Goal: Check status: Check status

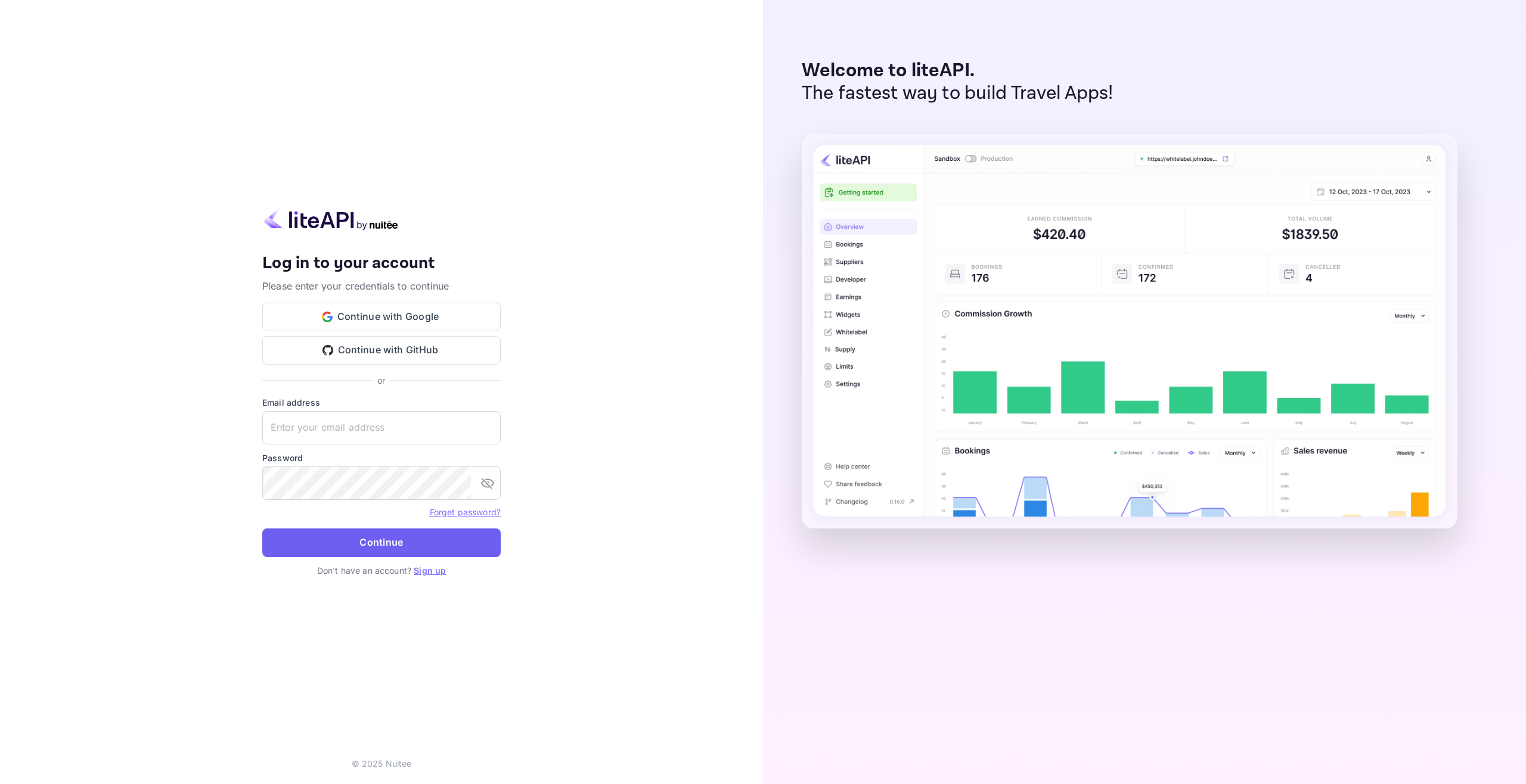
type input "[EMAIL_ADDRESS][DOMAIN_NAME]"
click at [349, 533] on button "Continue" at bounding box center [381, 543] width 238 height 29
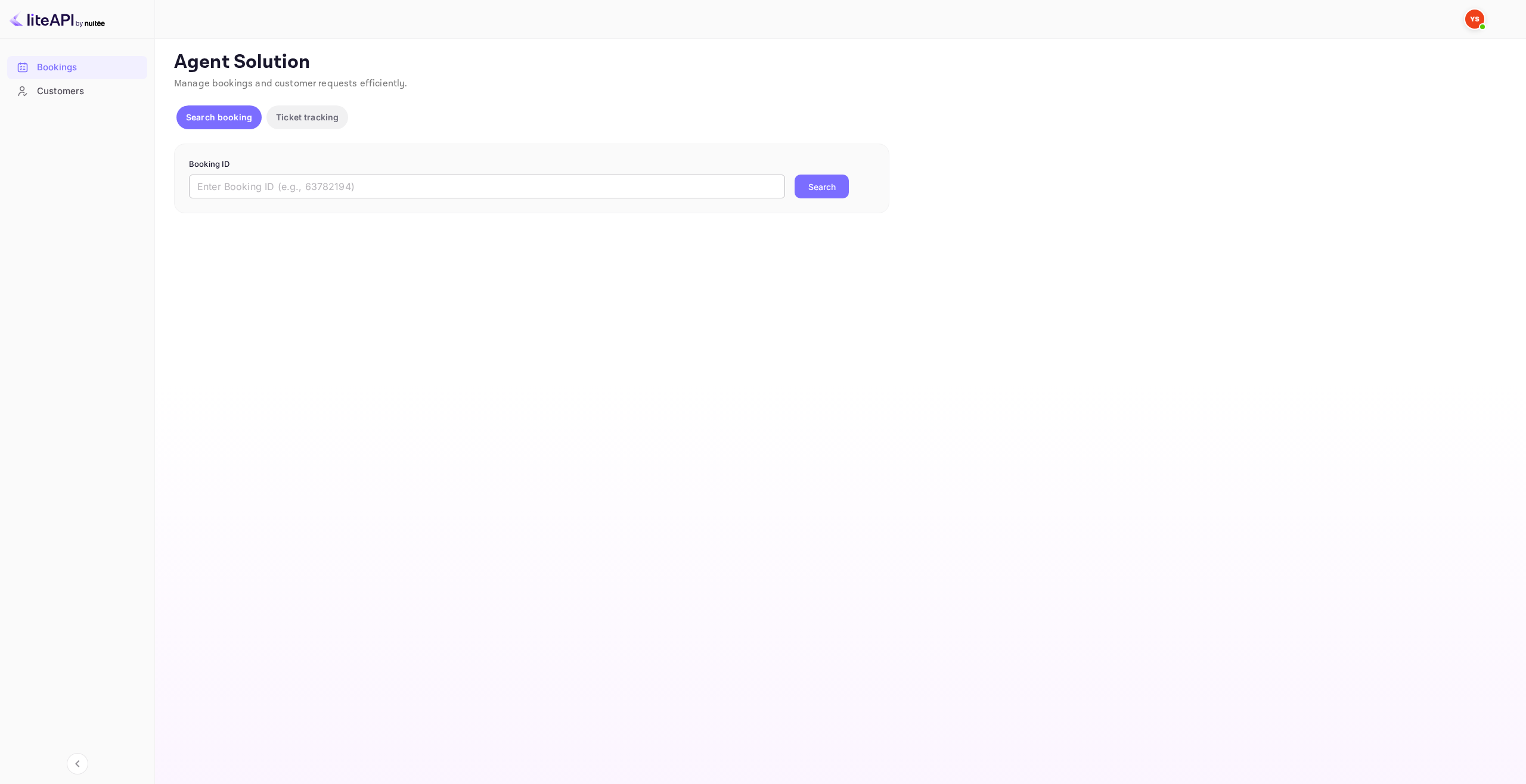
click at [249, 190] on input "text" at bounding box center [487, 186] width 596 height 24
paste input "9766742"
type input "9766742"
click at [808, 192] on button "Search" at bounding box center [822, 186] width 55 height 24
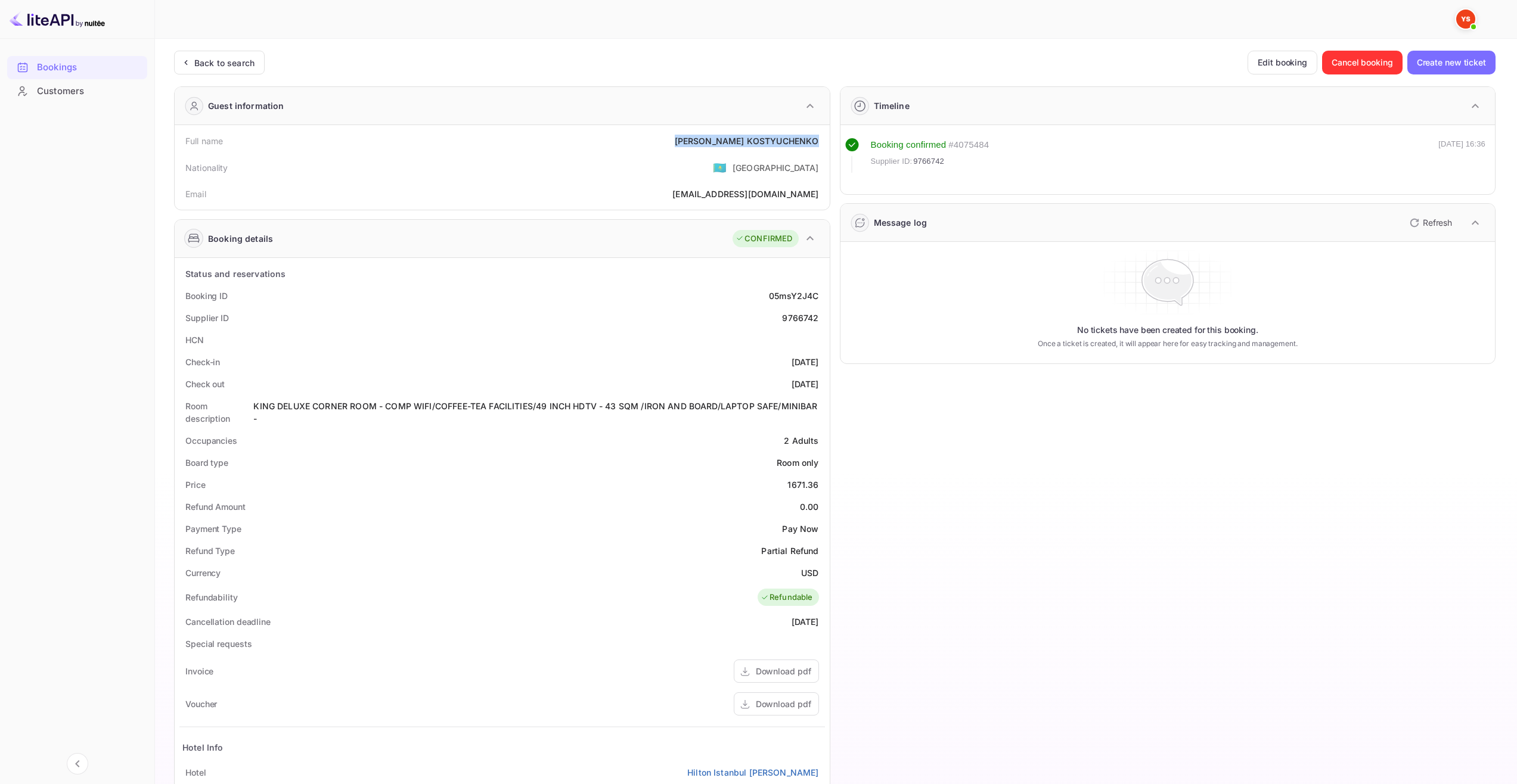
drag, startPoint x: 715, startPoint y: 141, endPoint x: 817, endPoint y: 147, distance: 102.2
click at [817, 147] on div "Full name [PERSON_NAME]" at bounding box center [502, 141] width 645 height 22
copy div "[PERSON_NAME]"
drag, startPoint x: 774, startPoint y: 360, endPoint x: 826, endPoint y: 365, distance: 52.2
click at [826, 365] on div "Status and reservations Booking ID 05msY2J4C Supplier ID 9766742 HCN Check-in […" at bounding box center [502, 603] width 655 height 691
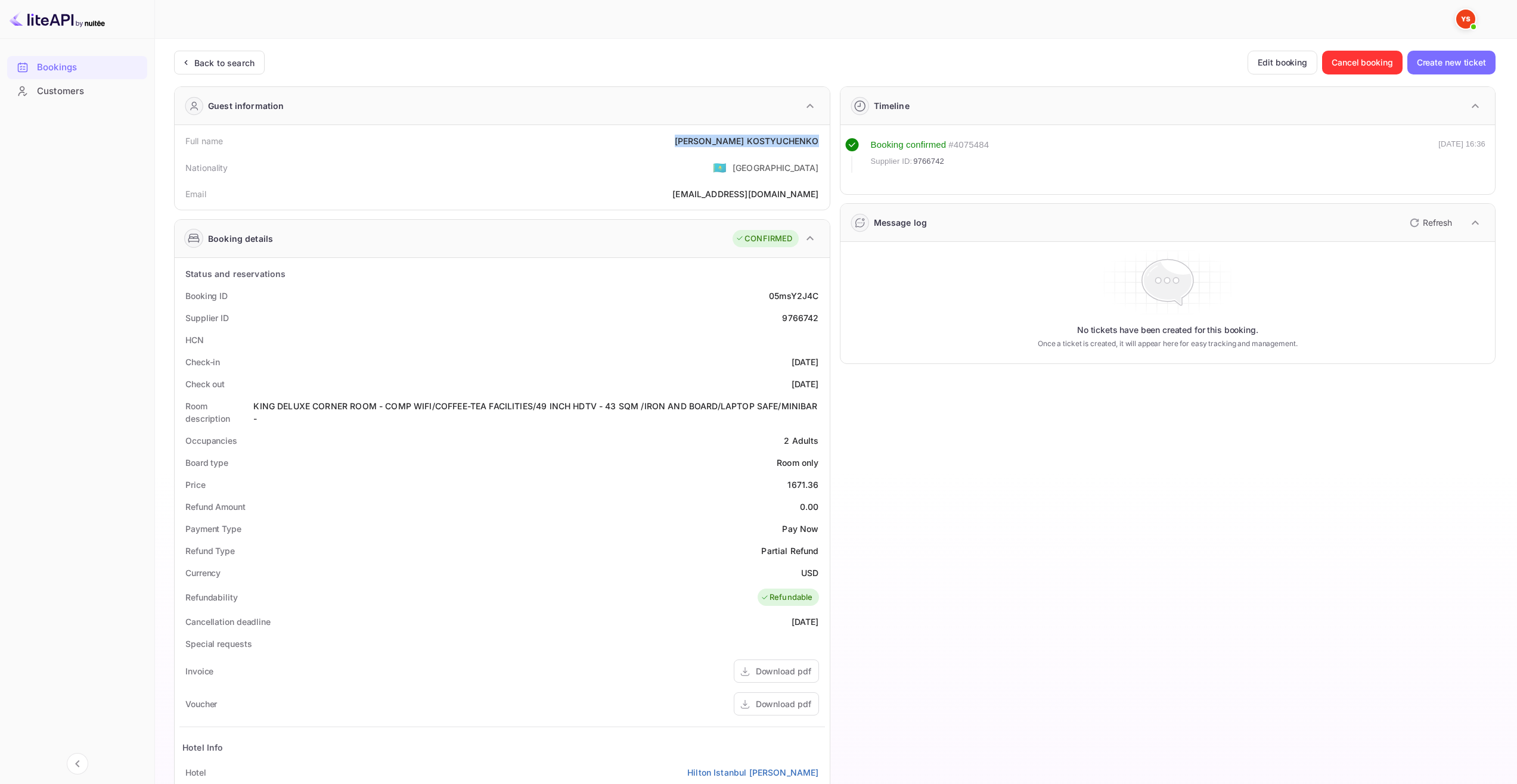
copy div "[DATE]"
drag, startPoint x: 766, startPoint y: 385, endPoint x: 823, endPoint y: 386, distance: 57.0
click at [823, 386] on div "Check out [DATE]" at bounding box center [502, 384] width 645 height 22
copy div "[DATE]"
